Goal: Contribute content

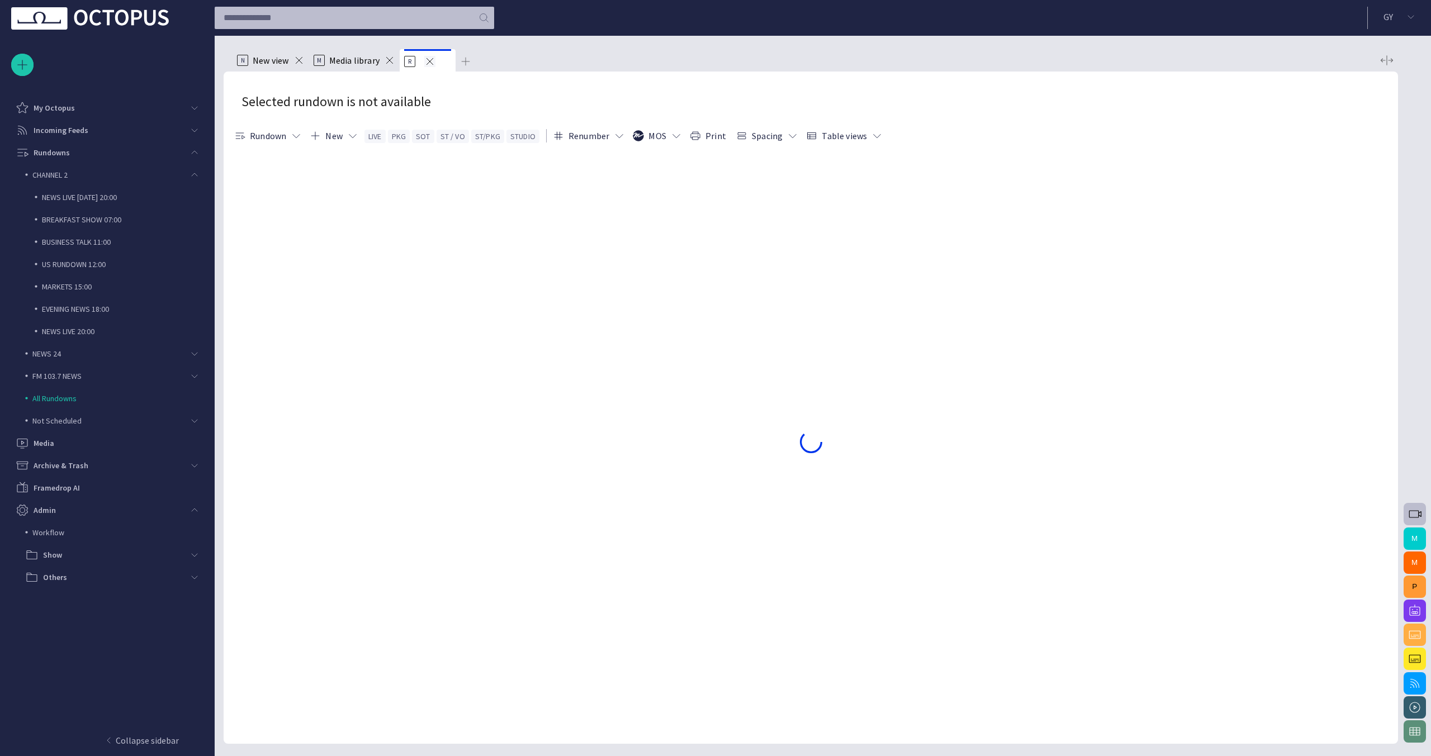
click at [434, 64] on span at bounding box center [429, 61] width 11 height 11
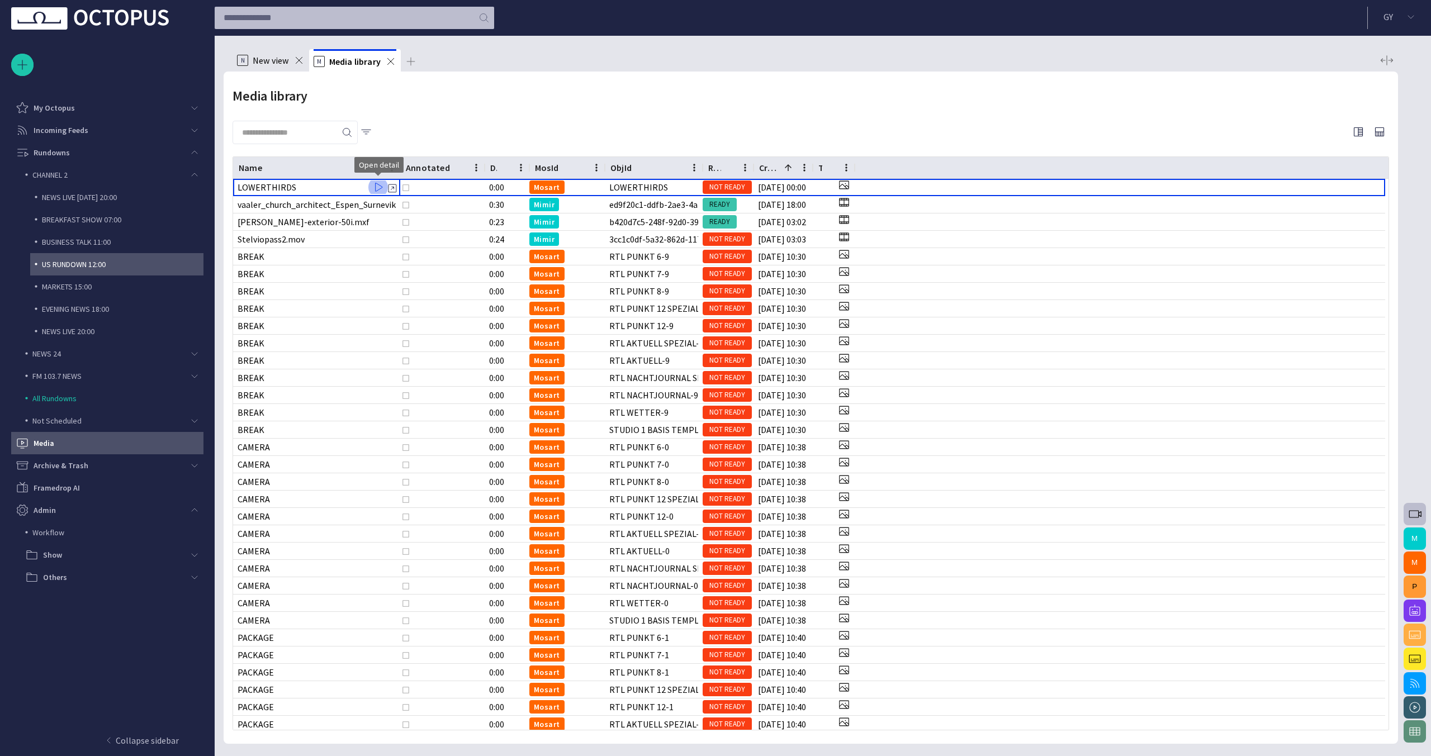
click at [114, 264] on p "US RUNDOWN 12:00" at bounding box center [123, 264] width 162 height 11
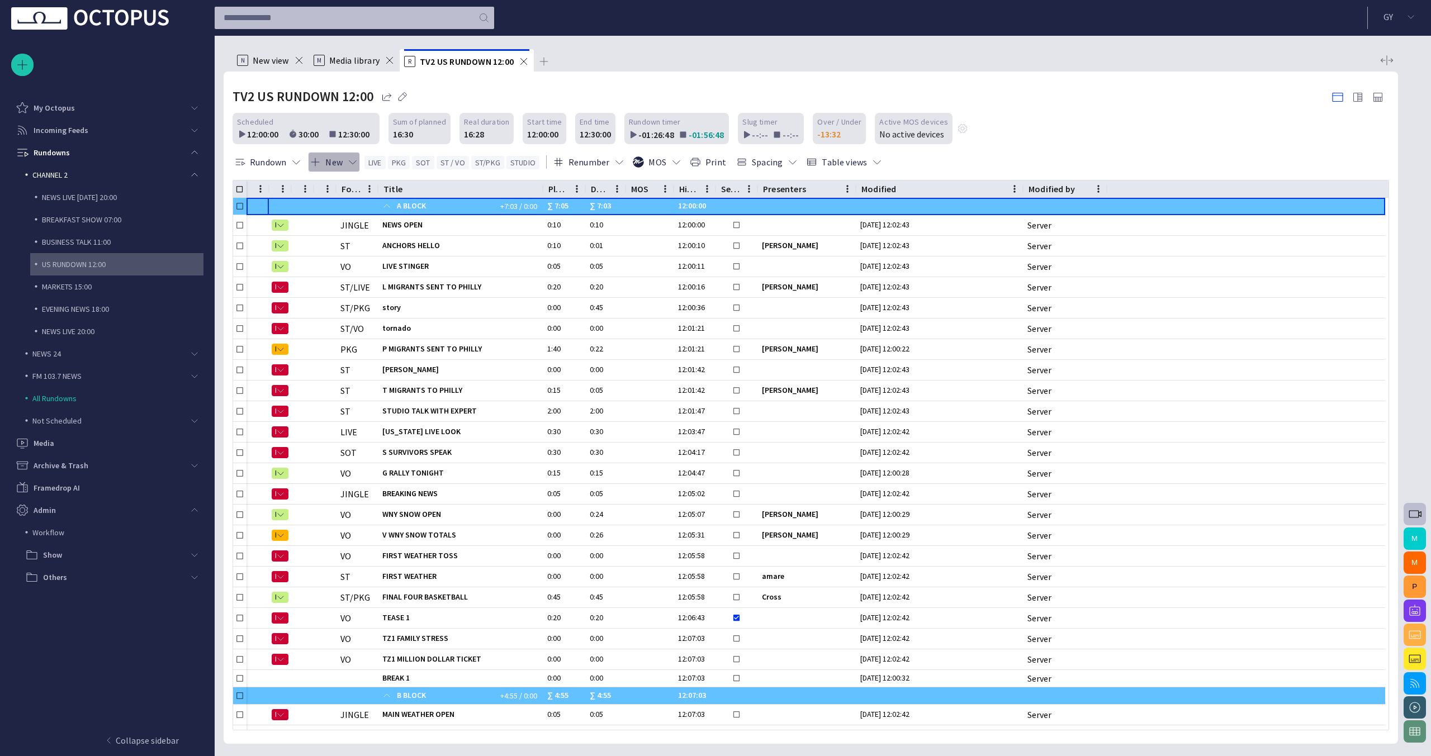
click at [354, 170] on button "New" at bounding box center [334, 162] width 52 height 20
click at [361, 283] on li "Text" at bounding box center [361, 287] width 106 height 20
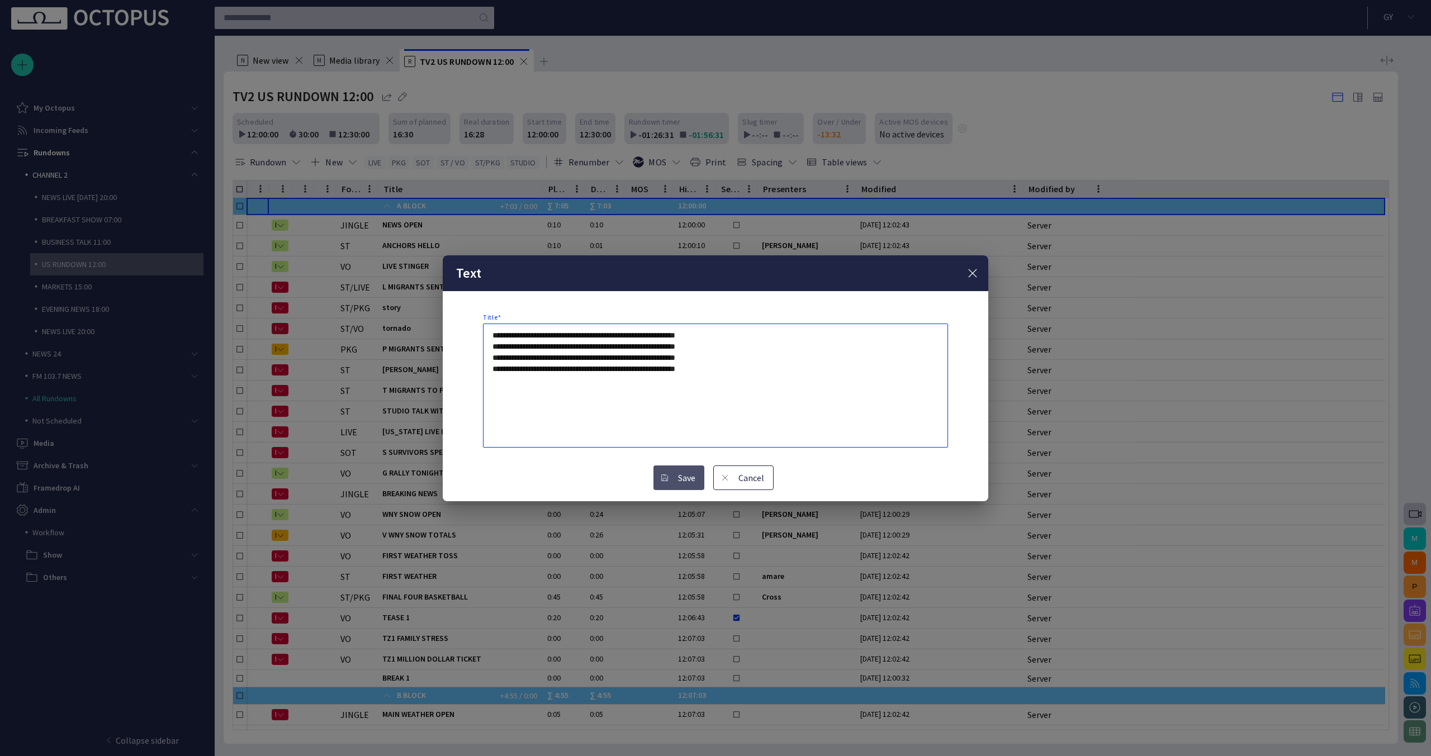
type textarea "**********"
click at [682, 484] on button "Save" at bounding box center [678, 478] width 51 height 25
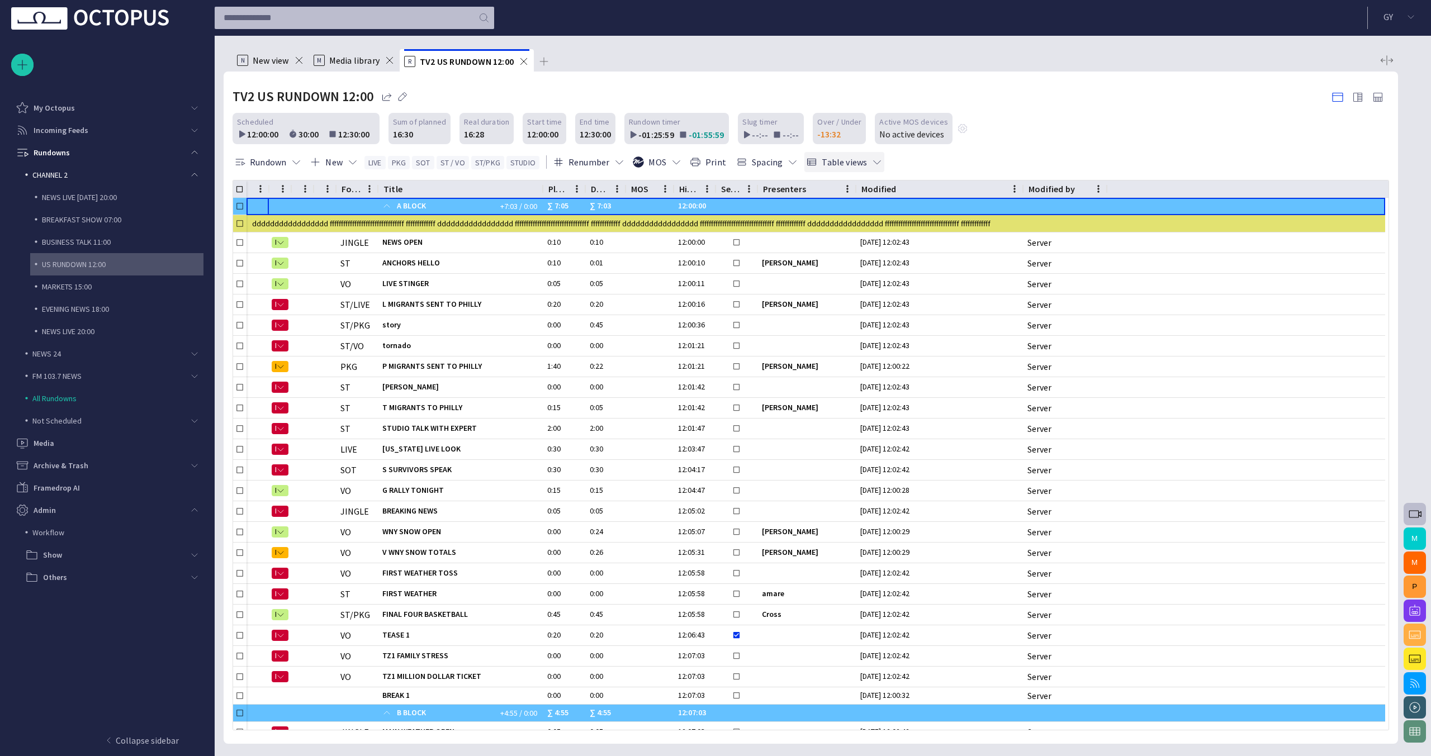
click at [871, 157] on span "button" at bounding box center [876, 161] width 11 height 11
click at [780, 160] on div at bounding box center [715, 378] width 1431 height 756
click at [787, 161] on span "button" at bounding box center [792, 161] width 11 height 11
click at [786, 207] on li "Dense" at bounding box center [784, 207] width 106 height 20
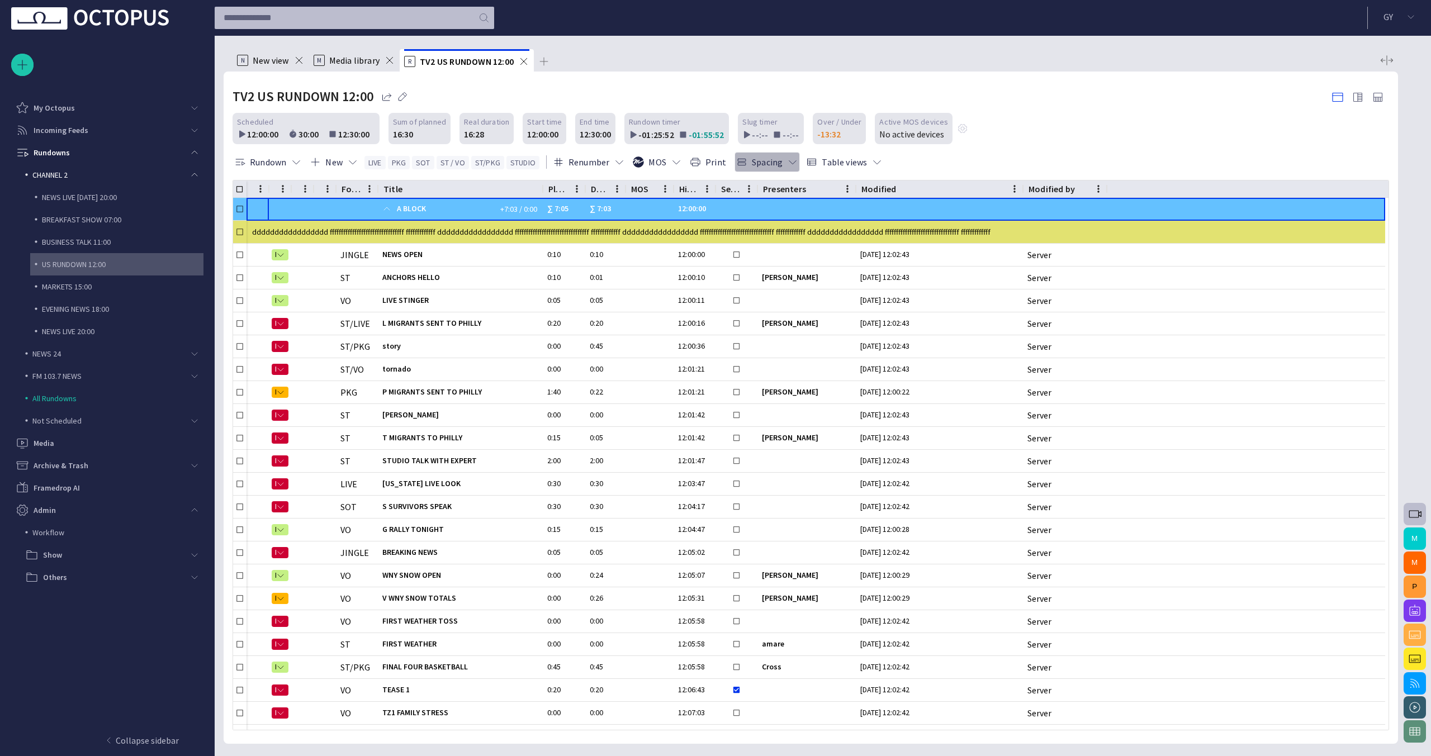
click at [782, 164] on button "Spacing" at bounding box center [766, 162] width 65 height 20
click at [789, 221] on li "Comfort" at bounding box center [784, 227] width 106 height 20
